Goal: Find specific fact: Find specific fact

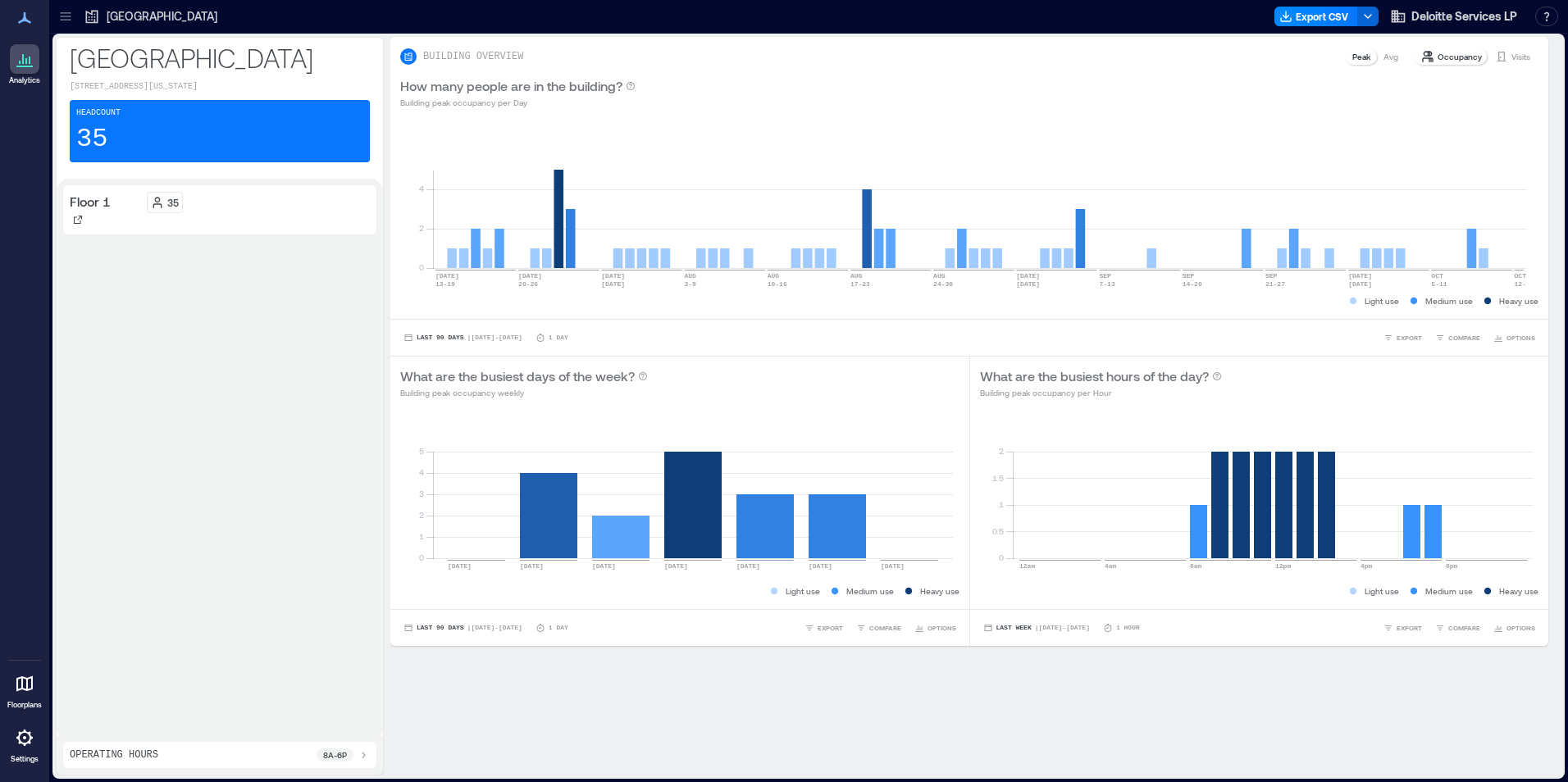
click at [65, 16] on icon at bounding box center [66, 16] width 16 height 16
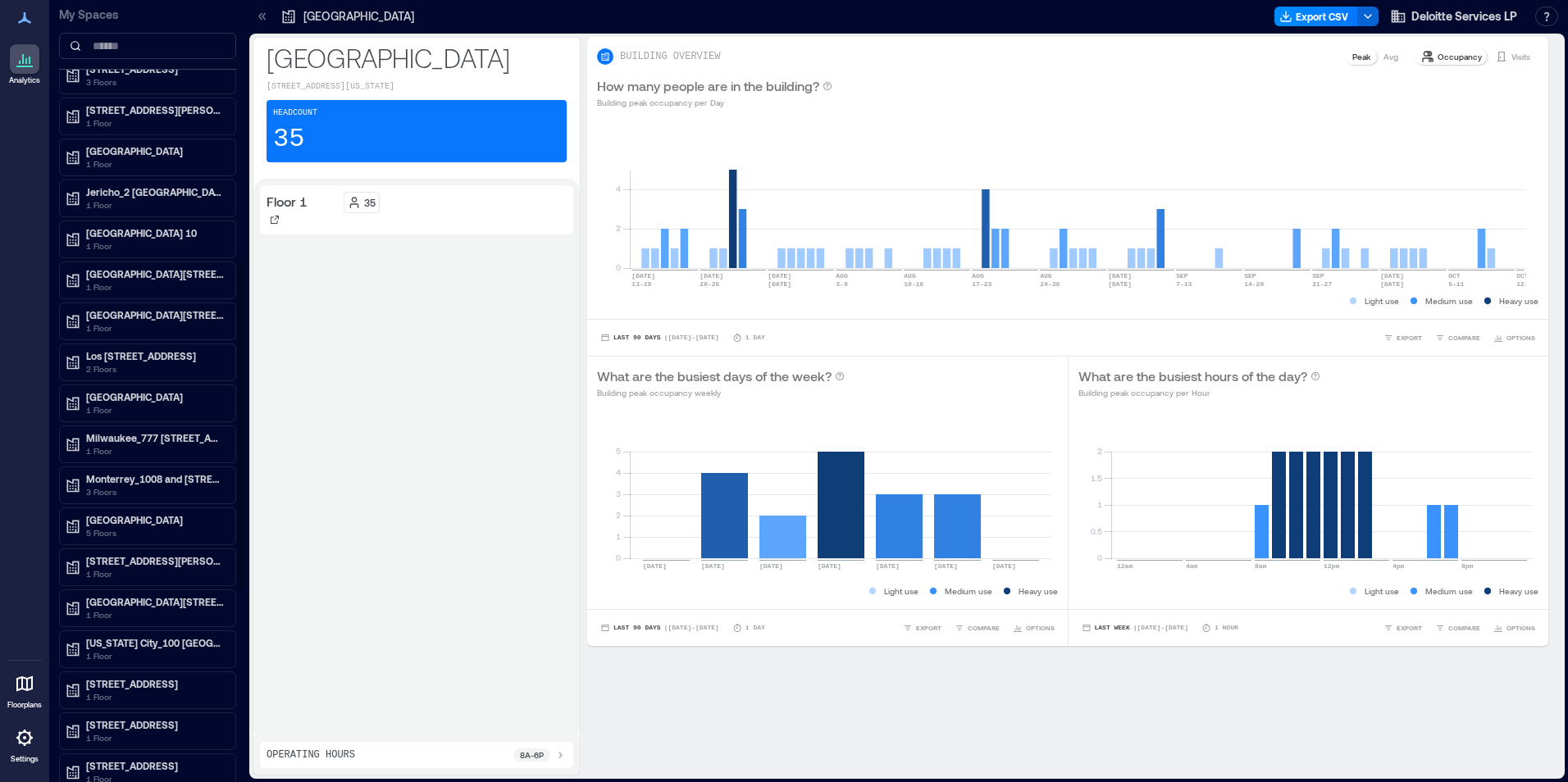
scroll to position [574, 0]
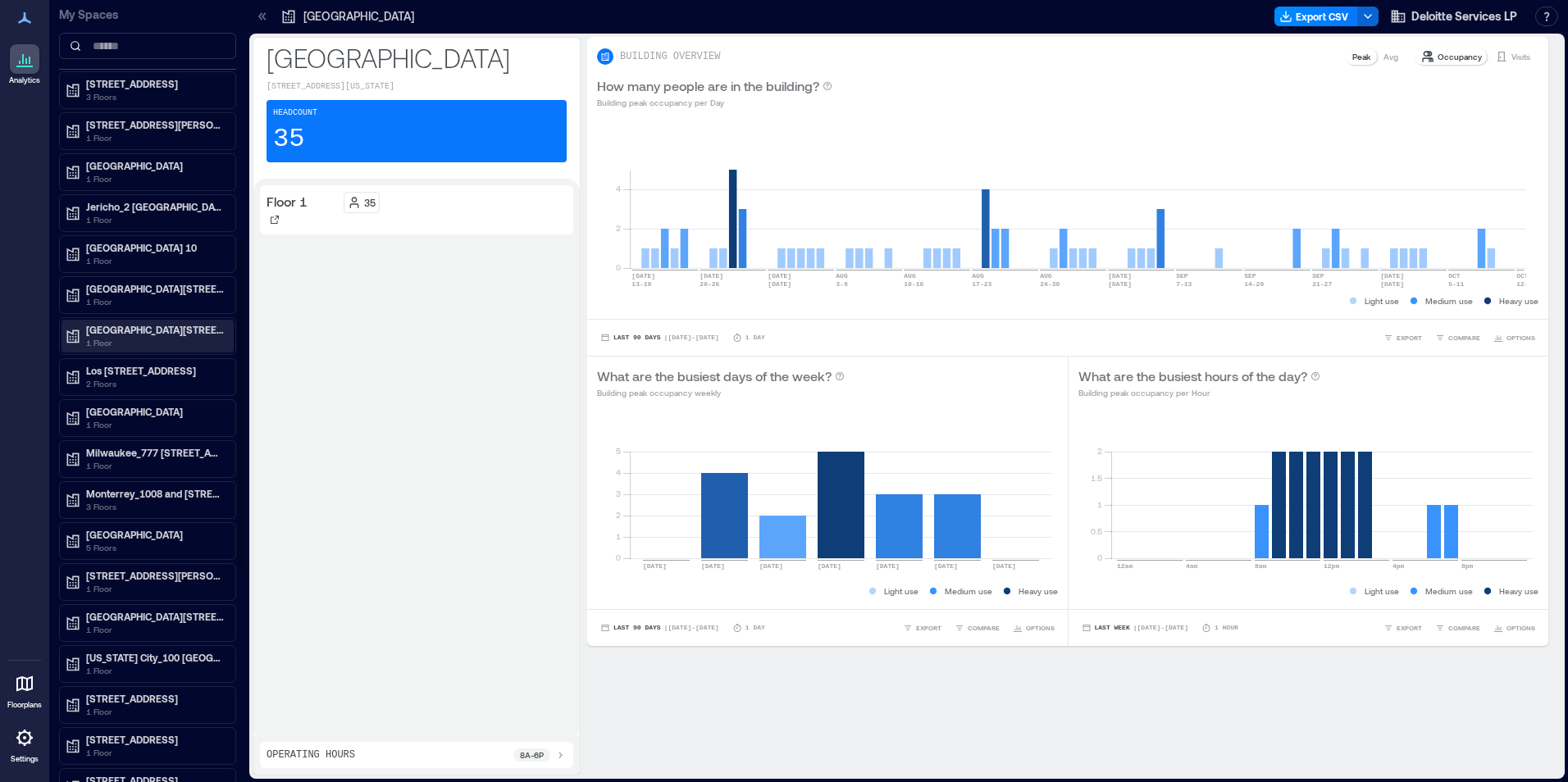
click at [96, 342] on p "1 Floor" at bounding box center [154, 343] width 138 height 13
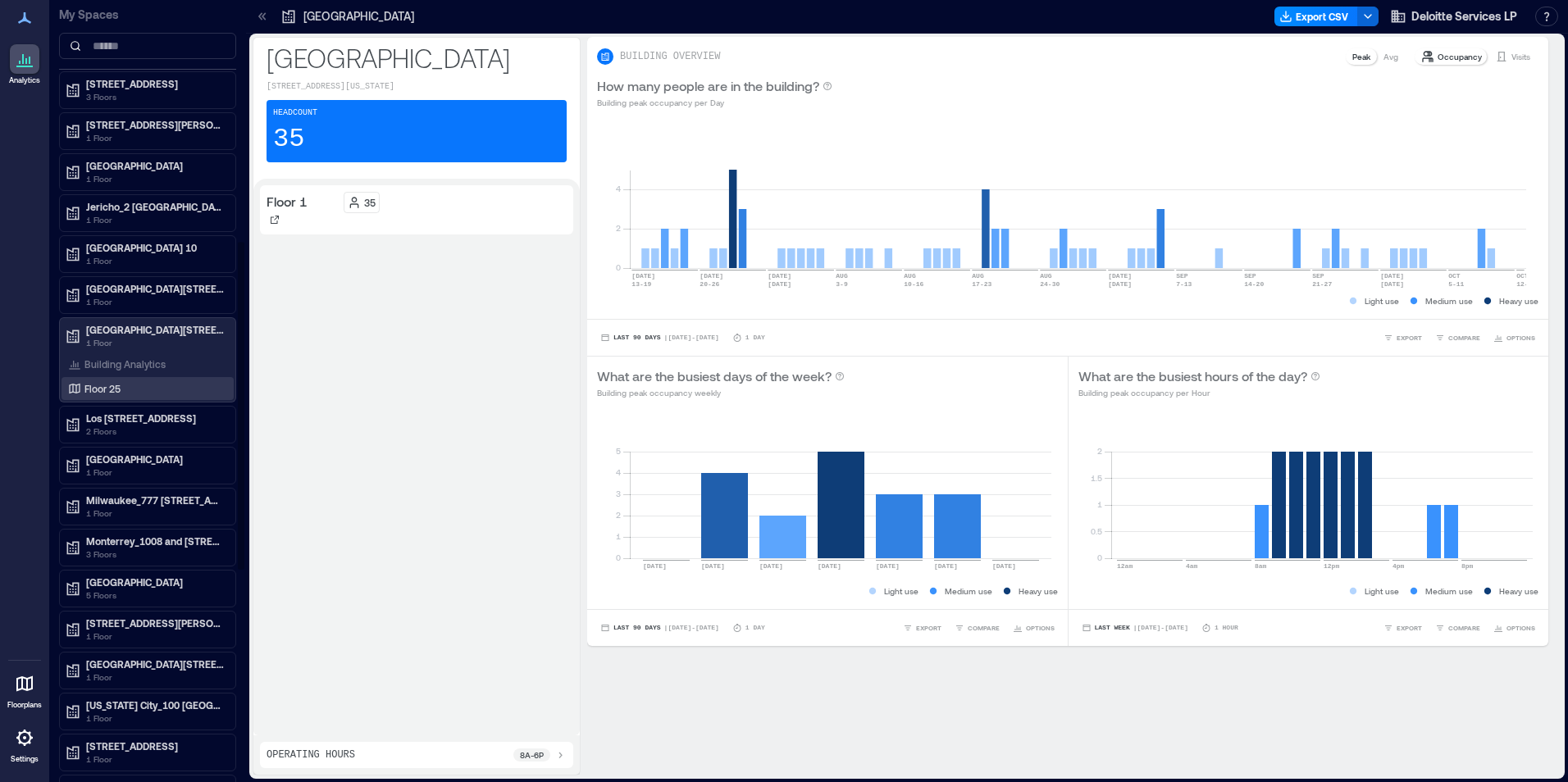
click at [102, 391] on p "Floor 25" at bounding box center [102, 389] width 36 height 13
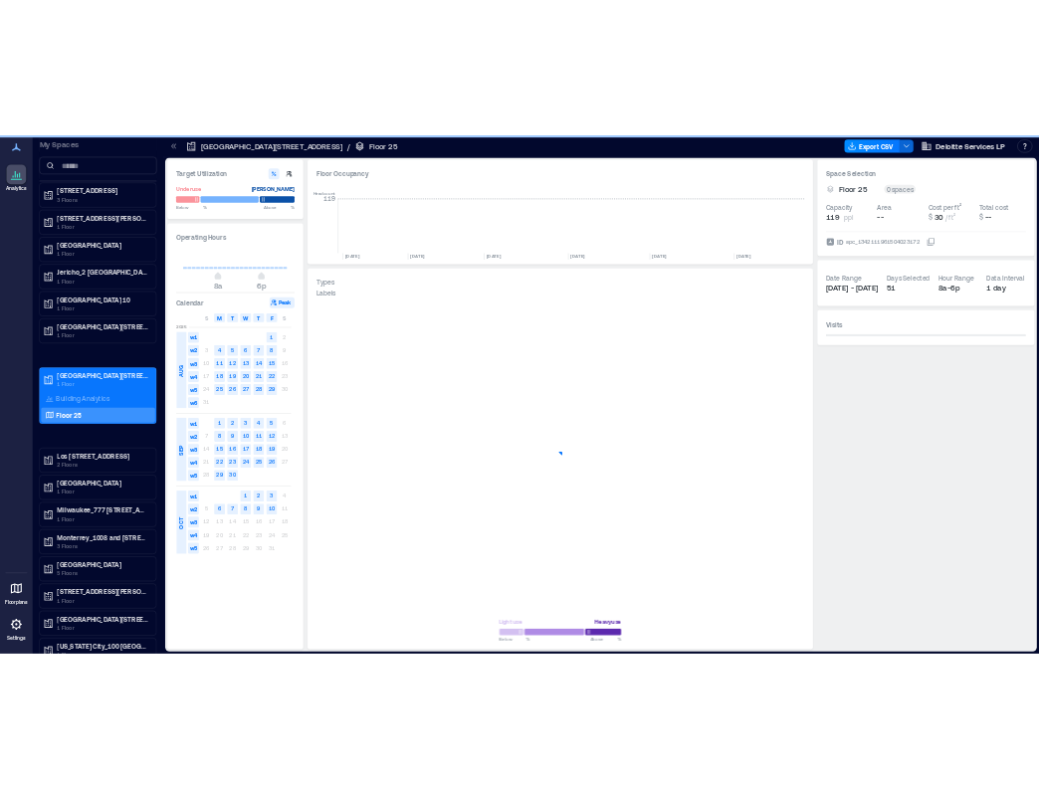
scroll to position [0, 542]
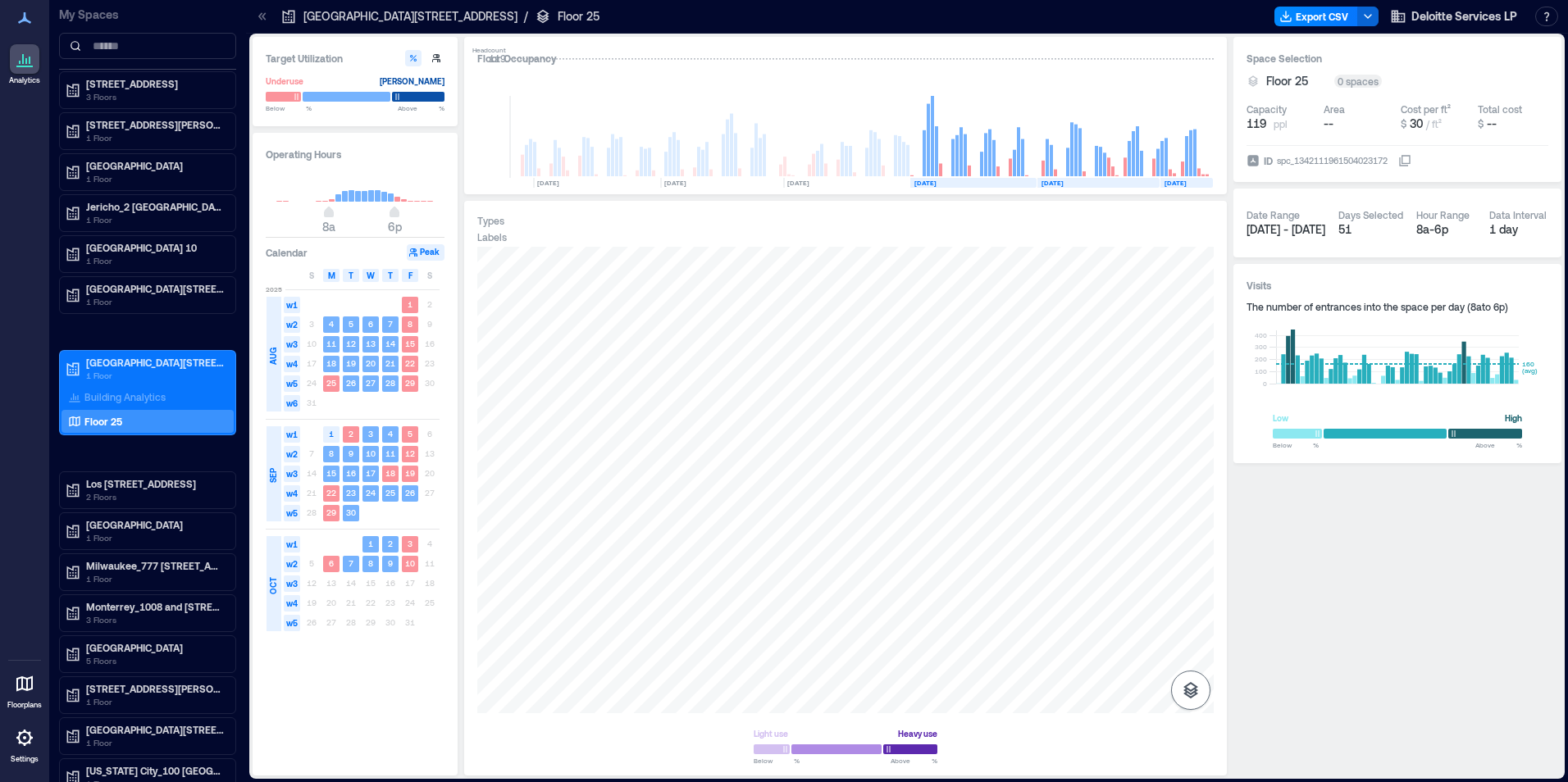
click at [1188, 688] on icon "button" at bounding box center [1191, 691] width 15 height 16
click at [1190, 605] on icon "button" at bounding box center [1191, 603] width 20 height 20
click at [899, 411] on div "K1FVZ026" at bounding box center [846, 480] width 737 height 466
click at [928, 265] on span "Details" at bounding box center [926, 264] width 37 height 16
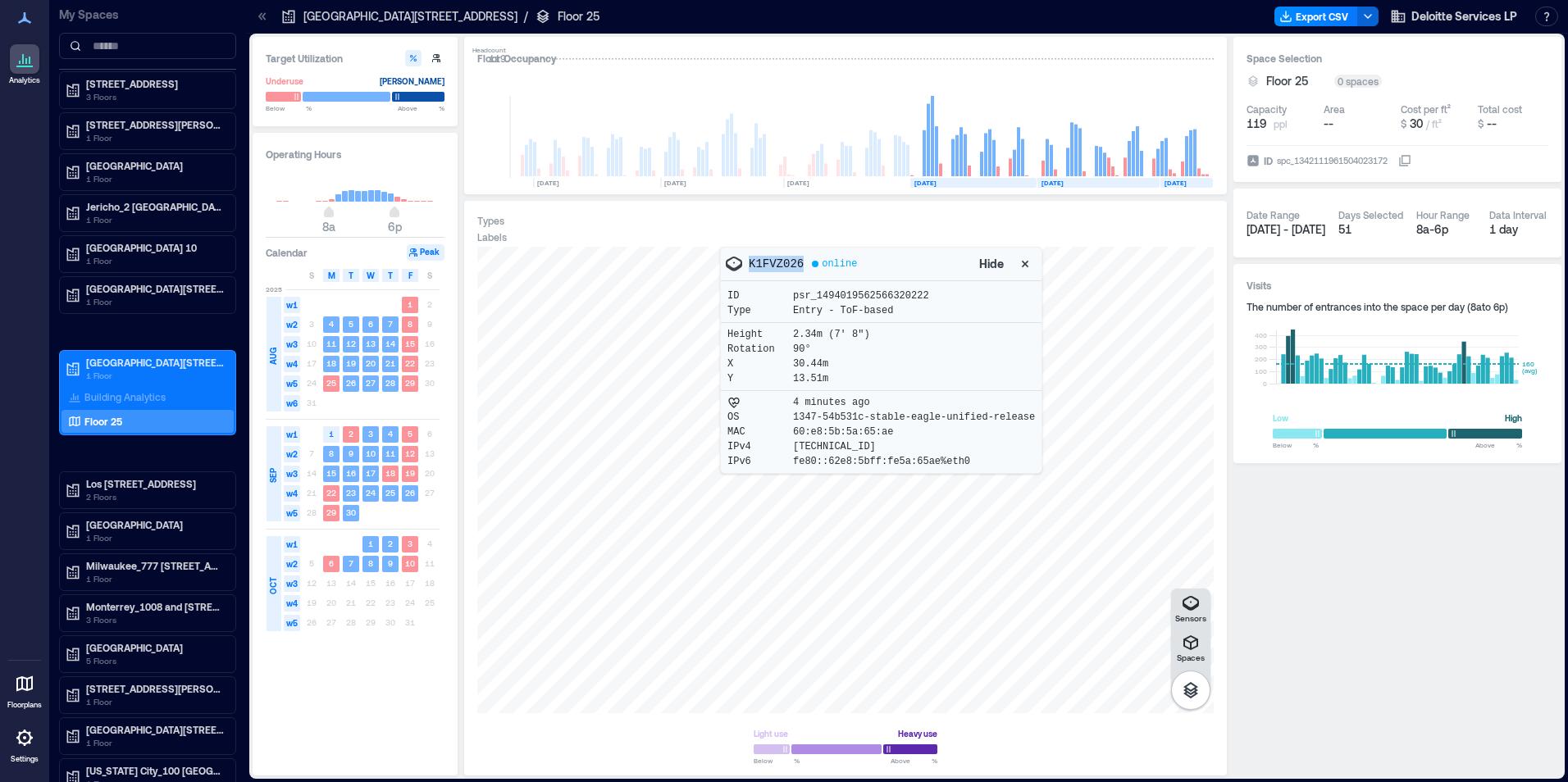
drag, startPoint x: 799, startPoint y: 260, endPoint x: 751, endPoint y: 254, distance: 48.4
click at [751, 254] on div "K1FVZ026 online" at bounding box center [849, 264] width 250 height 20
copy p "K1FVZ026"
drag, startPoint x: 884, startPoint y: 428, endPoint x: 795, endPoint y: 428, distance: 89.0
click at [795, 428] on p "60:e8:5b:5a:65:ae" at bounding box center [843, 432] width 100 height 13
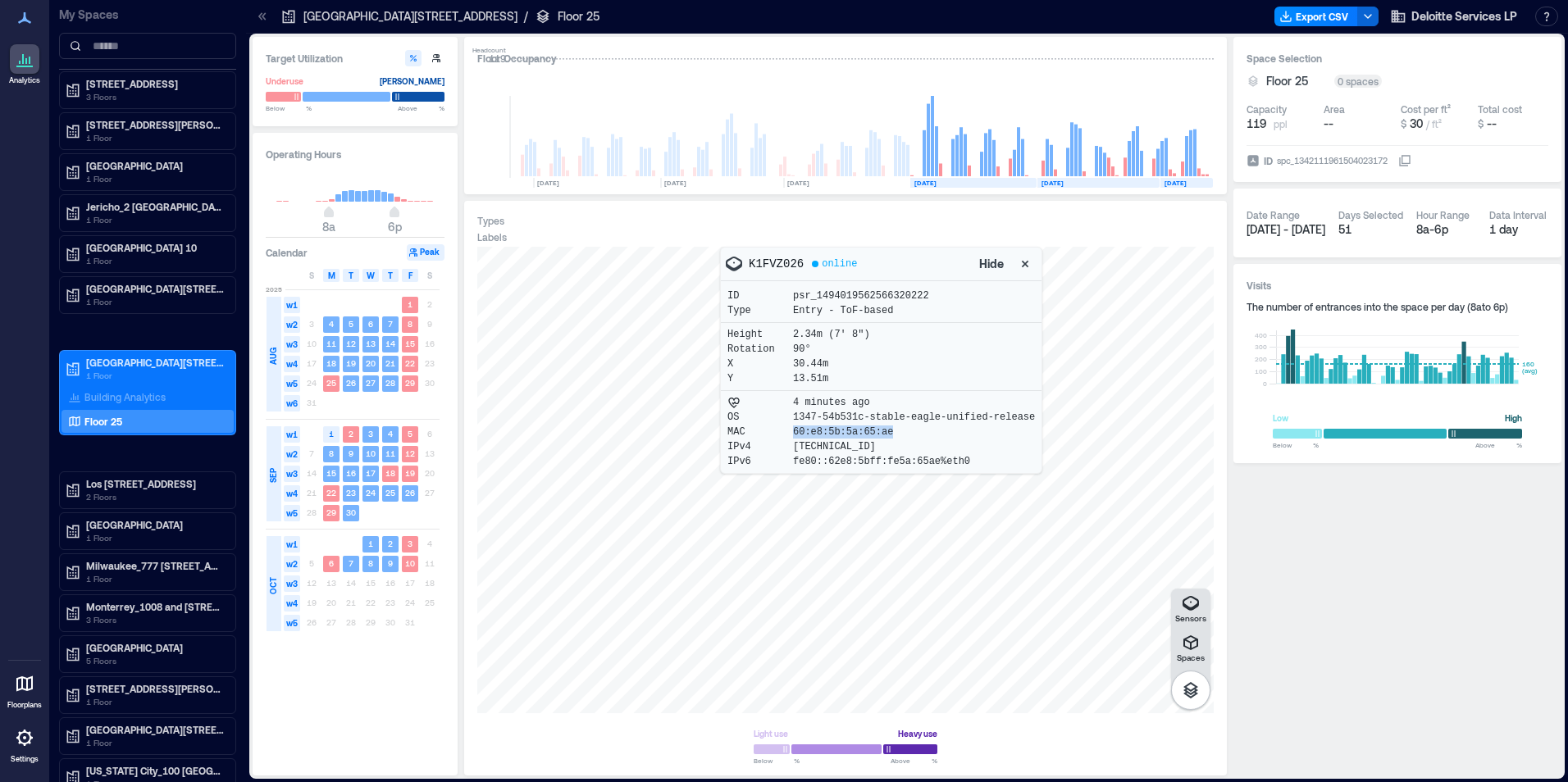
copy p "60:e8:5b:5a:65:ae"
